Goal: Task Accomplishment & Management: Manage account settings

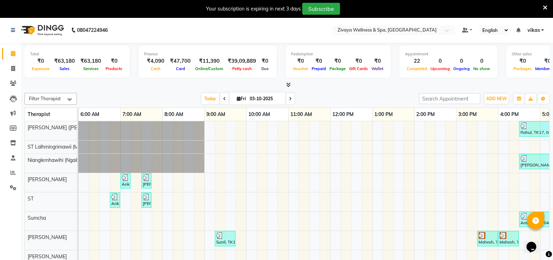
click at [544, 7] on icon at bounding box center [545, 8] width 5 height 6
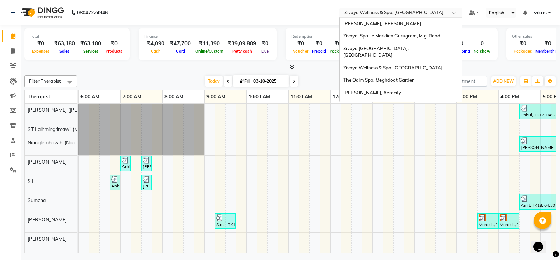
scroll to position [84, 0]
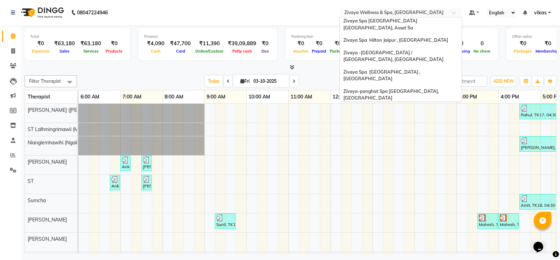
click at [373, 13] on input "text" at bounding box center [393, 13] width 101 height 7
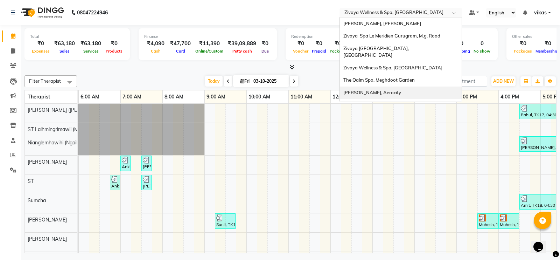
click at [378, 90] on span "[PERSON_NAME], Aerocity" at bounding box center [372, 93] width 58 height 6
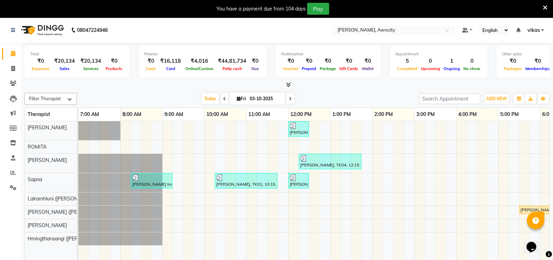
click at [544, 6] on icon at bounding box center [545, 8] width 5 height 6
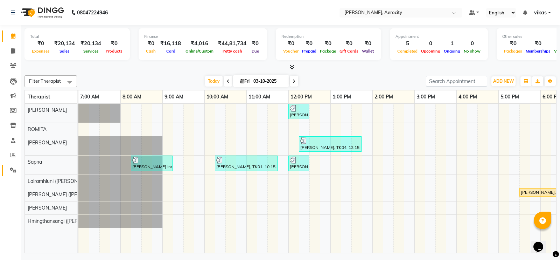
click at [6, 165] on link "Settings" at bounding box center [10, 170] width 17 height 12
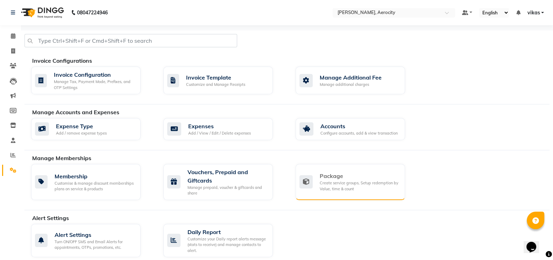
click at [312, 183] on icon at bounding box center [305, 181] width 13 height 13
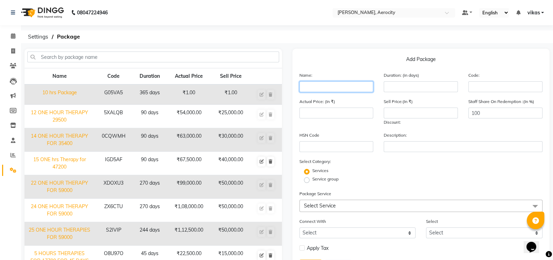
click at [322, 86] on input "text" at bounding box center [336, 86] width 74 height 11
click at [336, 86] on input "5 hour therapy 15750" at bounding box center [336, 86] width 74 height 11
click at [362, 86] on input "5 hour therapy for 15750" at bounding box center [336, 86] width 74 height 11
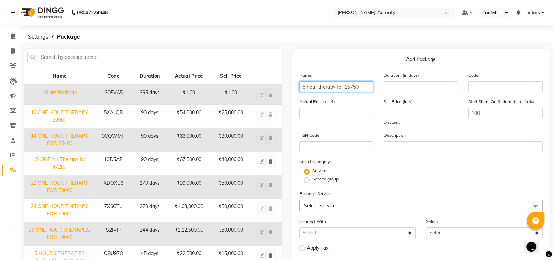
type input "5 hour therapy for 15750"
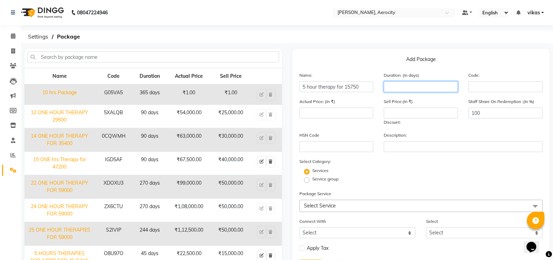
click at [406, 89] on input "number" at bounding box center [421, 86] width 74 height 11
type input "30"
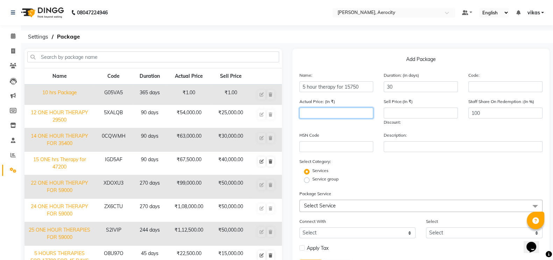
click at [310, 114] on input "number" at bounding box center [336, 112] width 74 height 11
type input "22500"
click at [407, 113] on input "number" at bounding box center [421, 112] width 74 height 11
click at [343, 112] on input "22500" at bounding box center [336, 112] width 74 height 11
click at [8, 170] on span at bounding box center [13, 170] width 12 height 8
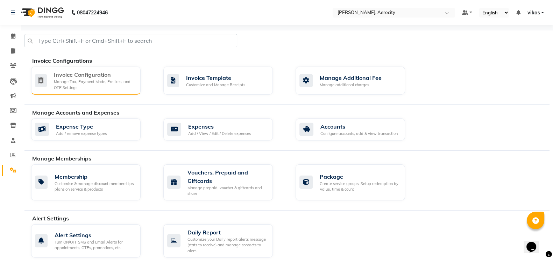
click at [65, 86] on div "Manage Tax, Payment Mode, Prefixes, and OTP Settings" at bounding box center [94, 85] width 81 height 12
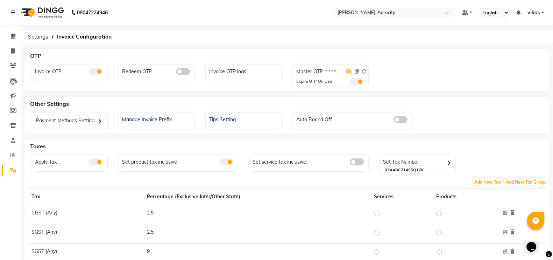
click at [347, 69] on icon at bounding box center [349, 71] width 6 height 5
click at [364, 71] on icon at bounding box center [364, 71] width 5 height 5
click at [362, 71] on icon at bounding box center [364, 71] width 5 height 5
click at [8, 157] on span at bounding box center [13, 155] width 12 height 8
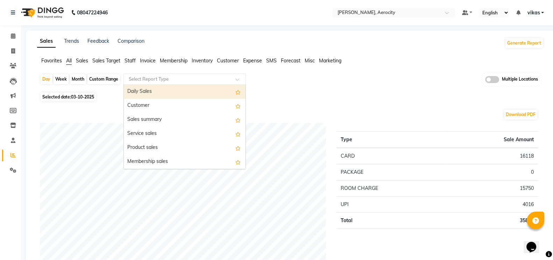
click at [144, 79] on input "text" at bounding box center [177, 79] width 101 height 7
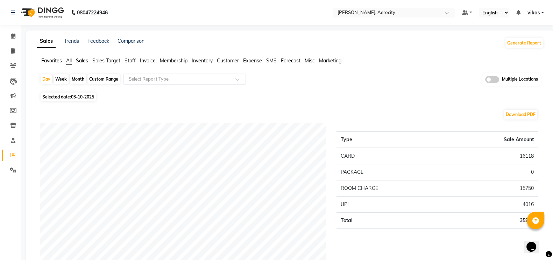
click at [268, 109] on div "Download PDF" at bounding box center [289, 114] width 498 height 11
click at [8, 170] on span at bounding box center [13, 170] width 12 height 8
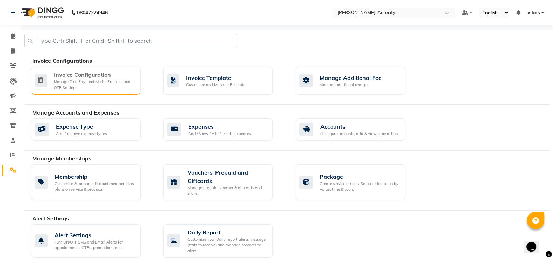
click at [80, 72] on div "Invoice Configuration" at bounding box center [94, 74] width 81 height 8
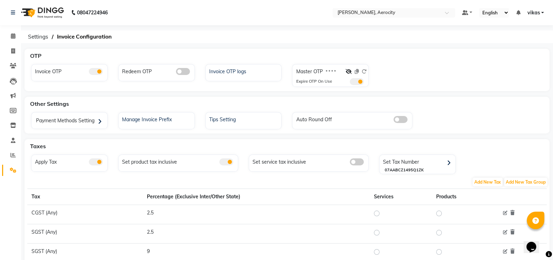
click at [350, 68] on span at bounding box center [349, 71] width 6 height 6
drag, startPoint x: 348, startPoint y: 70, endPoint x: 362, endPoint y: 72, distance: 13.7
click at [362, 72] on div at bounding box center [356, 73] width 21 height 10
click at [346, 72] on icon at bounding box center [349, 71] width 6 height 5
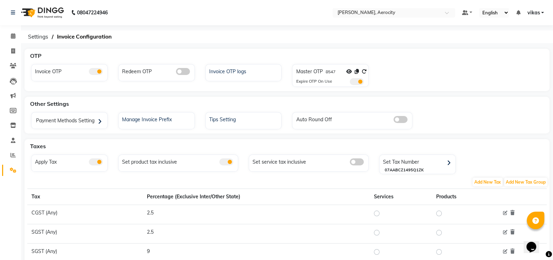
click at [350, 81] on span at bounding box center [357, 81] width 14 height 7
click at [350, 83] on input "checkbox" at bounding box center [350, 83] width 0 height 0
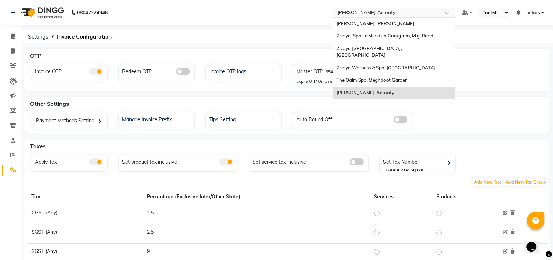
click at [342, 10] on input "text" at bounding box center [386, 13] width 101 height 7
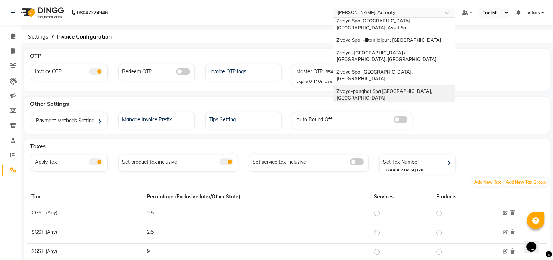
click at [371, 85] on div "Zivaya-panghat Spa [GEOGRAPHIC_DATA], [GEOGRAPHIC_DATA]" at bounding box center [394, 94] width 122 height 19
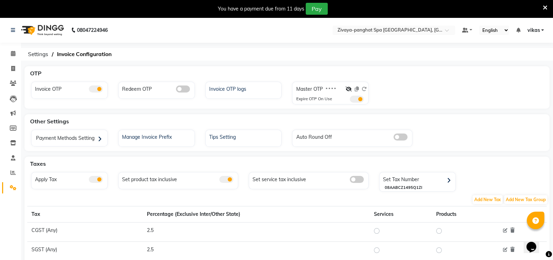
click at [543, 5] on icon at bounding box center [545, 8] width 5 height 6
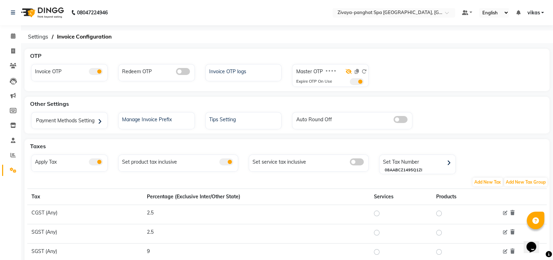
click at [349, 70] on icon at bounding box center [349, 71] width 6 height 5
click at [363, 70] on icon at bounding box center [364, 71] width 5 height 5
click at [365, 72] on icon at bounding box center [364, 71] width 5 height 5
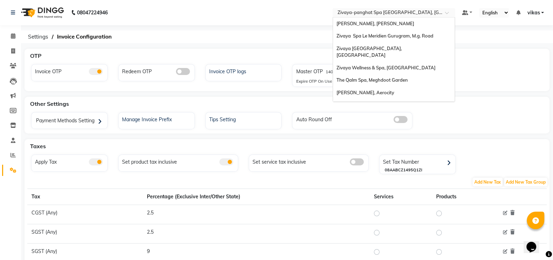
scroll to position [84, 0]
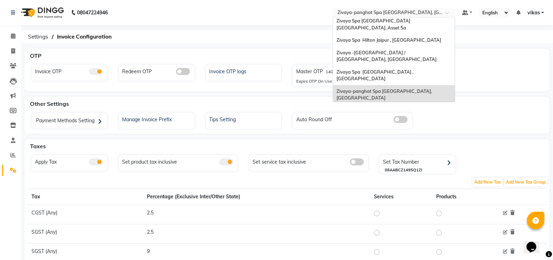
click at [364, 10] on input "text" at bounding box center [386, 13] width 101 height 7
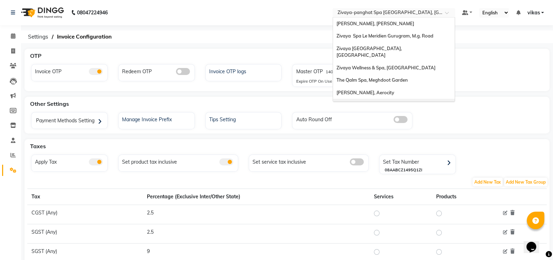
click at [373, 102] on span "Zivaya Spa [GEOGRAPHIC_DATA] [GEOGRAPHIC_DATA], Asset 5a" at bounding box center [373, 108] width 75 height 13
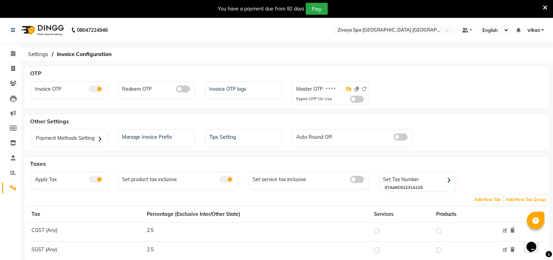
drag, startPoint x: 355, startPoint y: 87, endPoint x: 349, endPoint y: 90, distance: 6.7
click at [349, 90] on div at bounding box center [356, 90] width 21 height 10
click at [349, 90] on icon at bounding box center [349, 88] width 6 height 5
click at [355, 89] on icon at bounding box center [357, 88] width 4 height 5
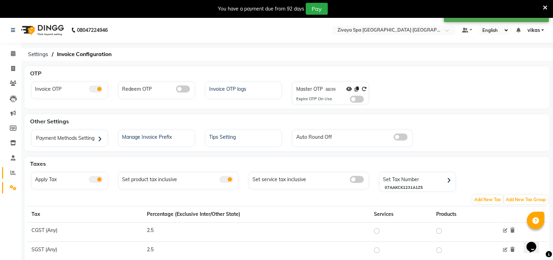
click at [3, 174] on link "Reports" at bounding box center [10, 173] width 17 height 12
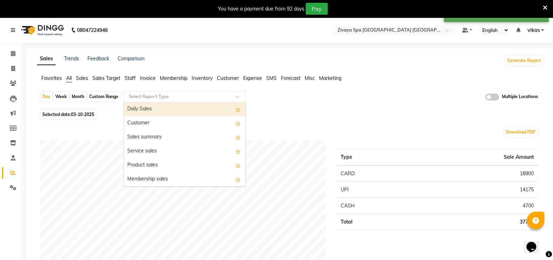
click at [149, 94] on input "text" at bounding box center [177, 96] width 101 height 7
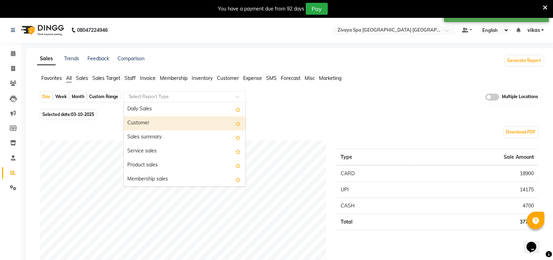
click at [142, 121] on div "Customer" at bounding box center [185, 123] width 122 height 14
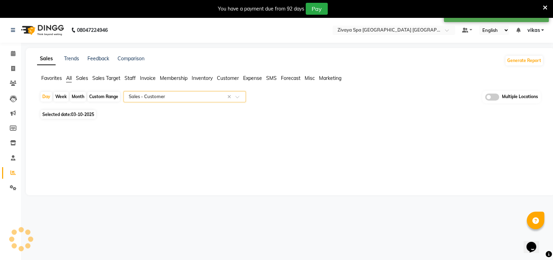
select select "filtered_report"
select select "pdf"
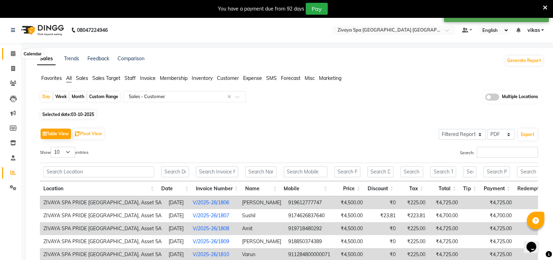
click at [13, 55] on icon at bounding box center [13, 53] width 5 height 5
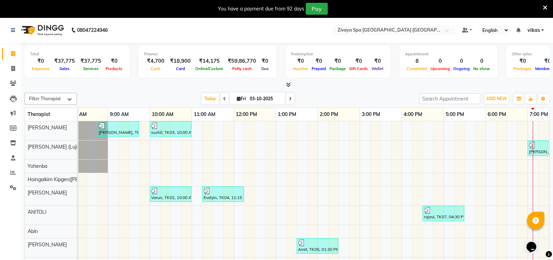
scroll to position [0, 55]
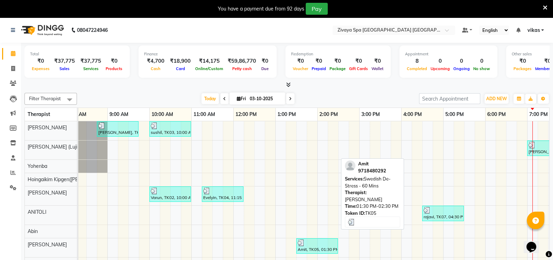
click at [300, 239] on img at bounding box center [301, 242] width 7 height 7
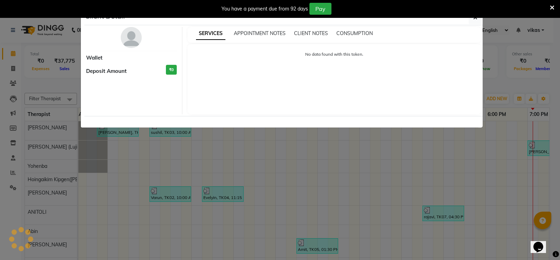
select select "3"
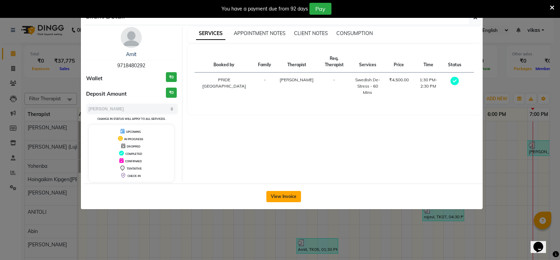
click at [295, 195] on button "View Invoice" at bounding box center [283, 196] width 35 height 11
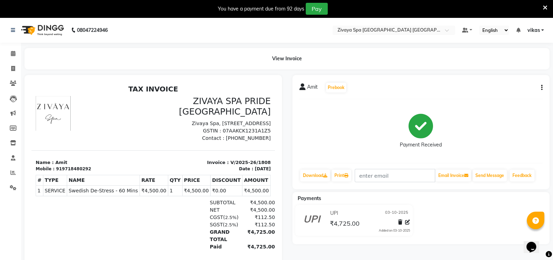
click at [540, 86] on button "button" at bounding box center [540, 87] width 4 height 7
click at [495, 94] on div "Edit Invoice" at bounding box center [507, 96] width 48 height 9
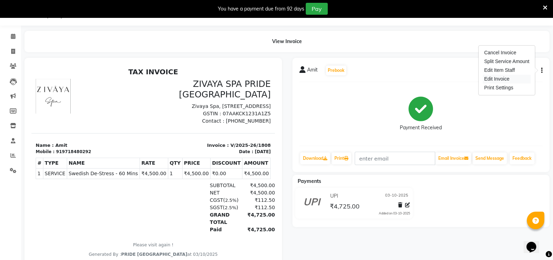
select select "service"
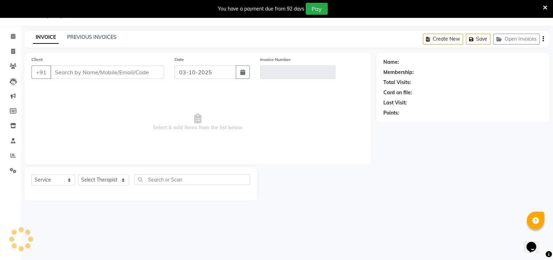
type input "9718480292"
type input "V/2025-26/1808"
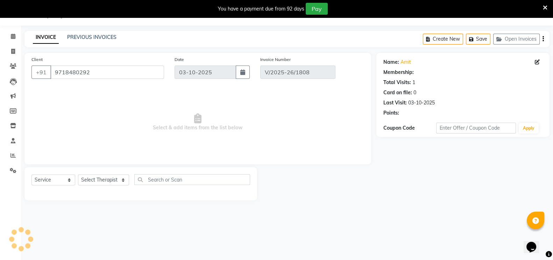
select select "select"
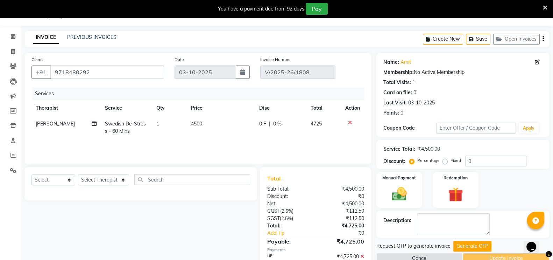
click at [52, 124] on td "Sonia" at bounding box center [65, 127] width 69 height 23
select select "89439"
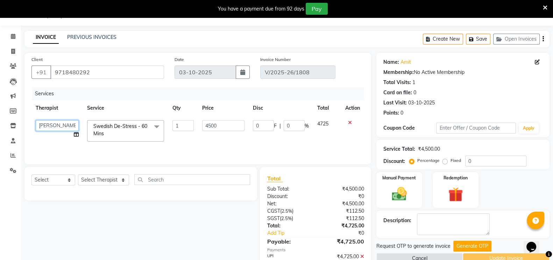
click at [52, 124] on select "Abin ANITOLI Avika Hoingaikim Kipgen(Rosie) Lucy Hoineichoi Lujikliu Kamei (Luj…" at bounding box center [57, 125] width 43 height 11
select select "58496"
click at [467, 249] on button "Generate OTP" at bounding box center [472, 245] width 38 height 11
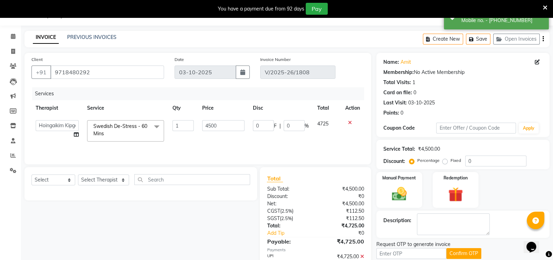
scroll to position [53, 0]
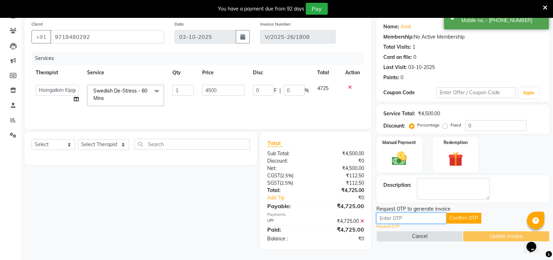
click at [419, 218] on input "text" at bounding box center [411, 217] width 70 height 11
paste input "8839"
type input "8839"
click at [471, 218] on button "Confirm OTP" at bounding box center [463, 217] width 35 height 11
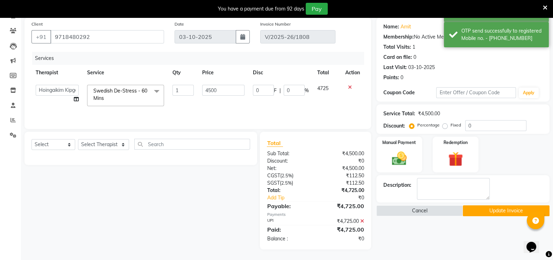
click at [477, 209] on button "Update Invoice" at bounding box center [506, 210] width 87 height 11
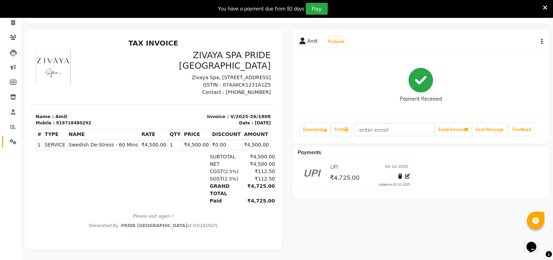
click at [6, 136] on link "Settings" at bounding box center [10, 142] width 17 height 12
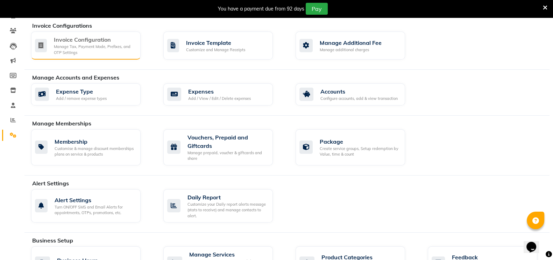
click at [77, 44] on div "Manage Tax, Payment Mode, Prefixes, and OTP Settings" at bounding box center [94, 50] width 81 height 12
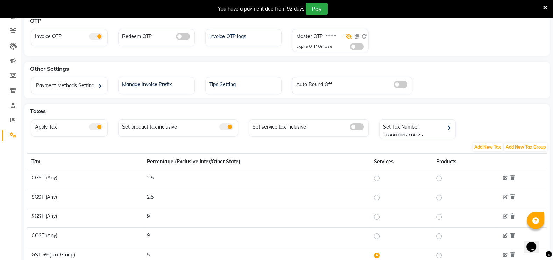
click at [348, 36] on icon at bounding box center [349, 36] width 6 height 5
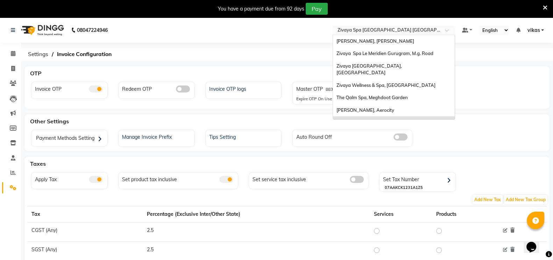
click at [354, 29] on input "text" at bounding box center [386, 30] width 101 height 7
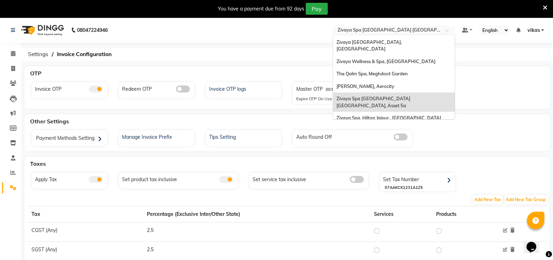
scroll to position [22, 0]
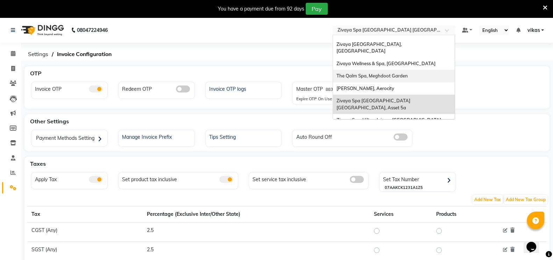
click at [361, 73] on span "The Qalm Spa, Meghdoot Garden" at bounding box center [371, 76] width 71 height 6
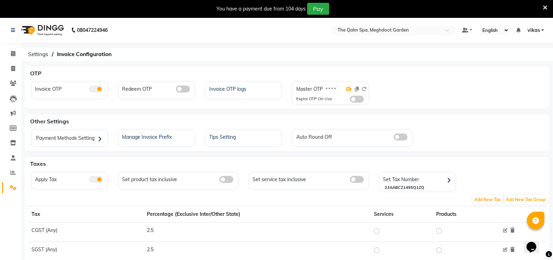
click at [350, 87] on icon at bounding box center [349, 88] width 6 height 5
click at [365, 89] on icon at bounding box center [364, 88] width 5 height 5
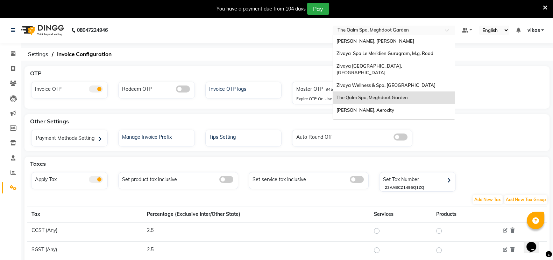
click at [367, 32] on input "text" at bounding box center [386, 30] width 101 height 7
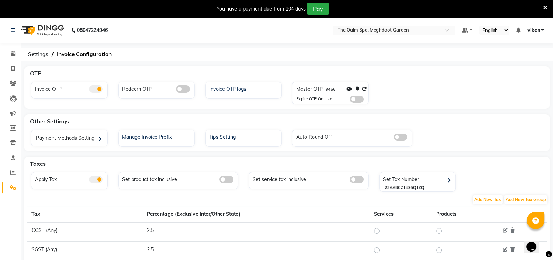
click at [267, 42] on nav "08047224946 Select Location × The Qalm Spa, Meghdoot Garden Default Panel My Pa…" at bounding box center [276, 29] width 553 height 25
